Goal: Task Accomplishment & Management: Complete application form

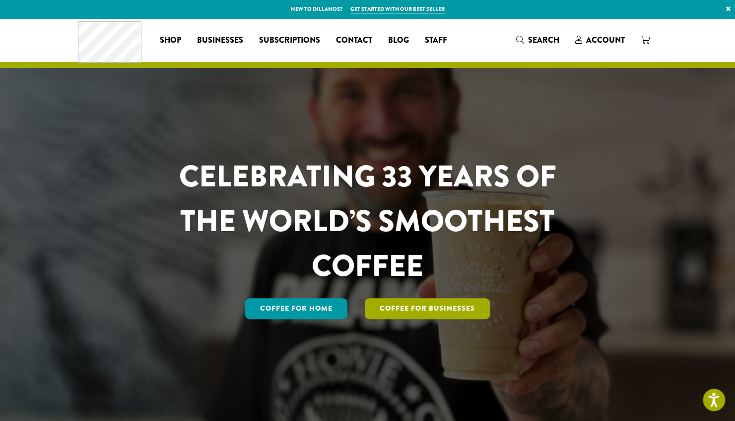
click at [411, 310] on link "Coffee For Businesses" at bounding box center [427, 308] width 125 height 21
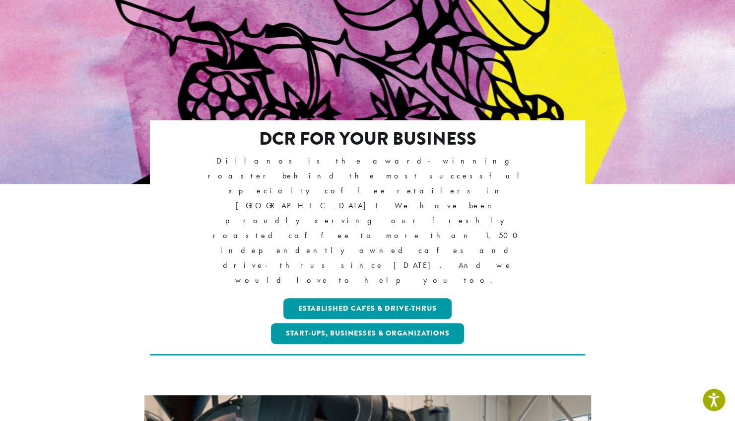
scroll to position [149, 0]
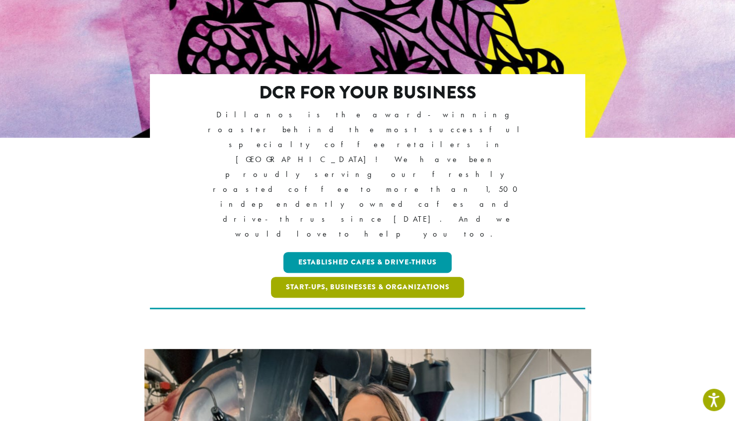
click at [405, 277] on link "Start-ups, Businesses & Organizations" at bounding box center [368, 287] width 194 height 21
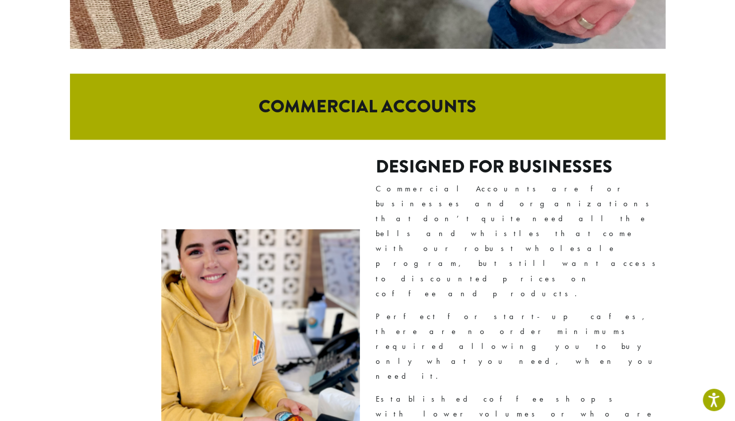
scroll to position [596, 0]
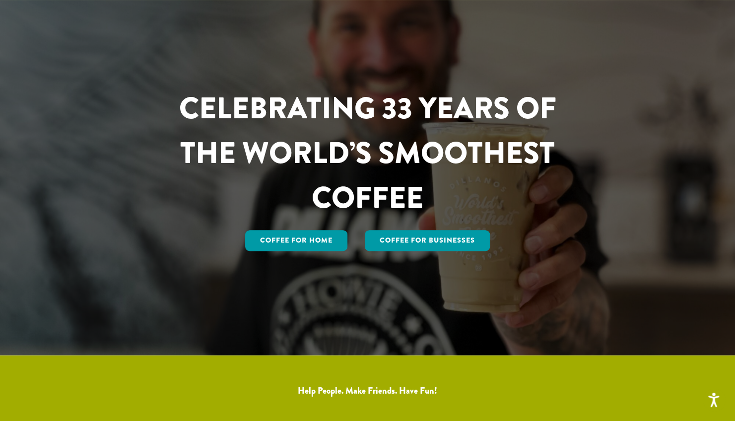
scroll to position [70, 0]
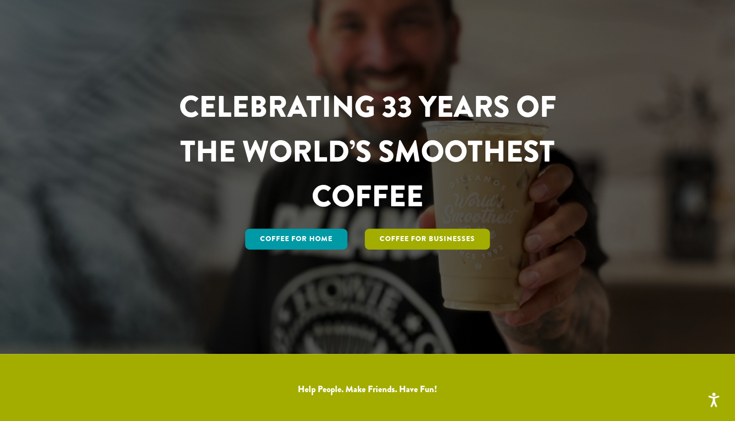
click at [420, 240] on link "Coffee For Businesses" at bounding box center [427, 238] width 125 height 21
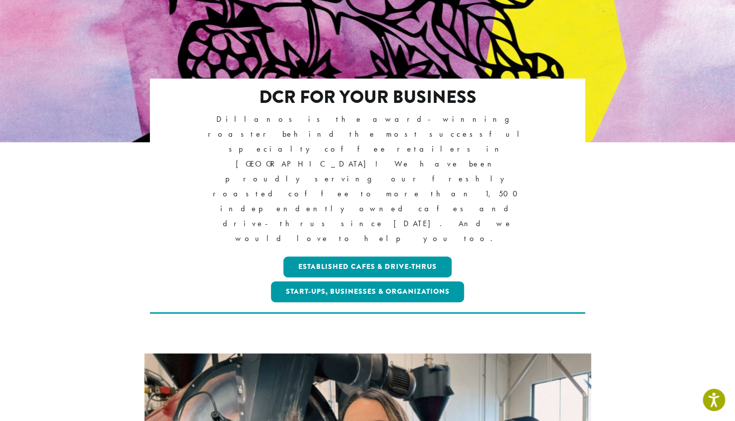
scroll to position [145, 0]
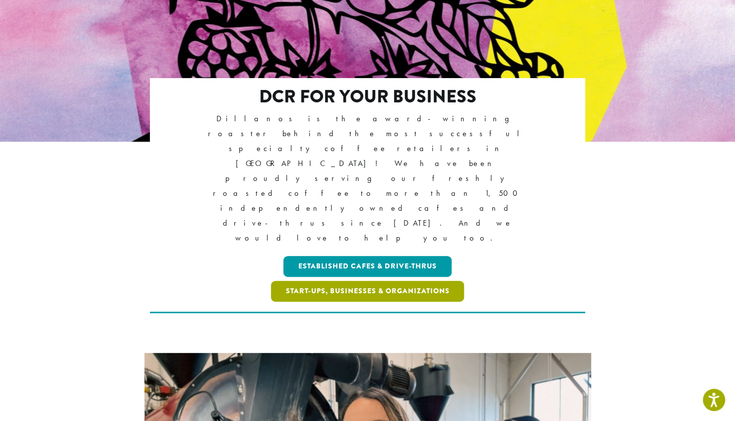
click at [402, 281] on link "Start-ups, Businesses & Organizations" at bounding box center [368, 291] width 194 height 21
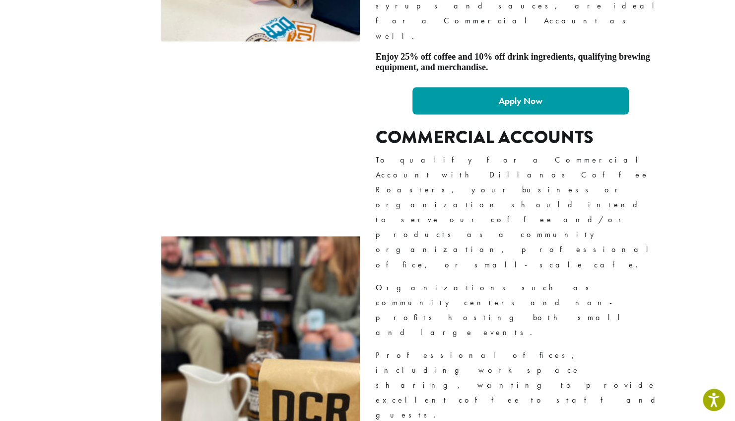
scroll to position [943, 0]
